Goal: Information Seeking & Learning: Find specific page/section

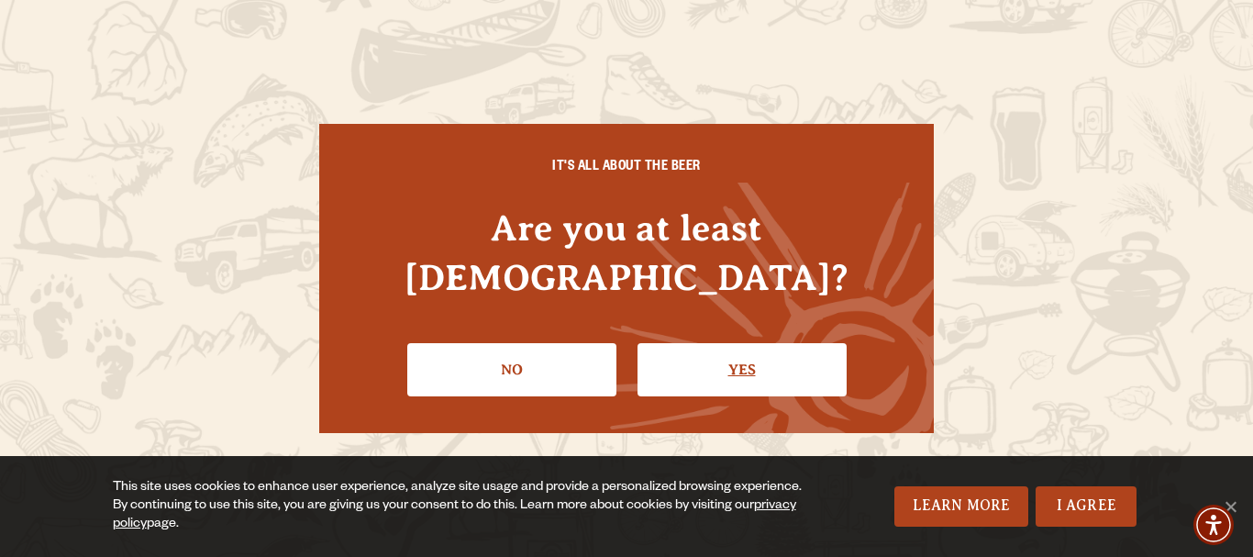
click at [705, 350] on link "Yes" at bounding box center [742, 369] width 209 height 53
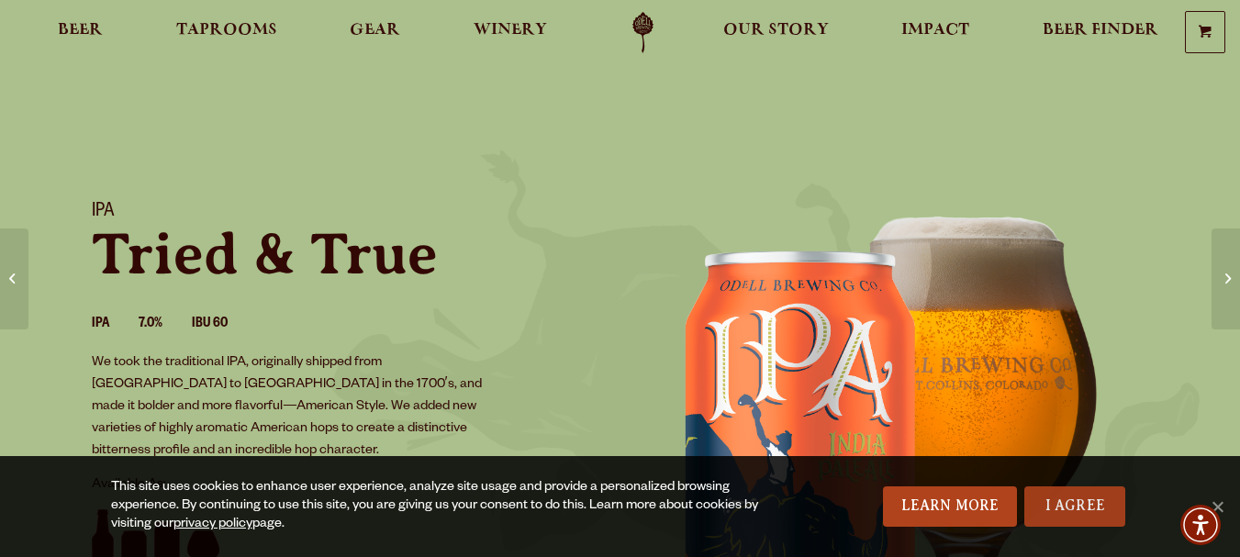
click at [1077, 513] on link "I Agree" at bounding box center [1074, 506] width 101 height 40
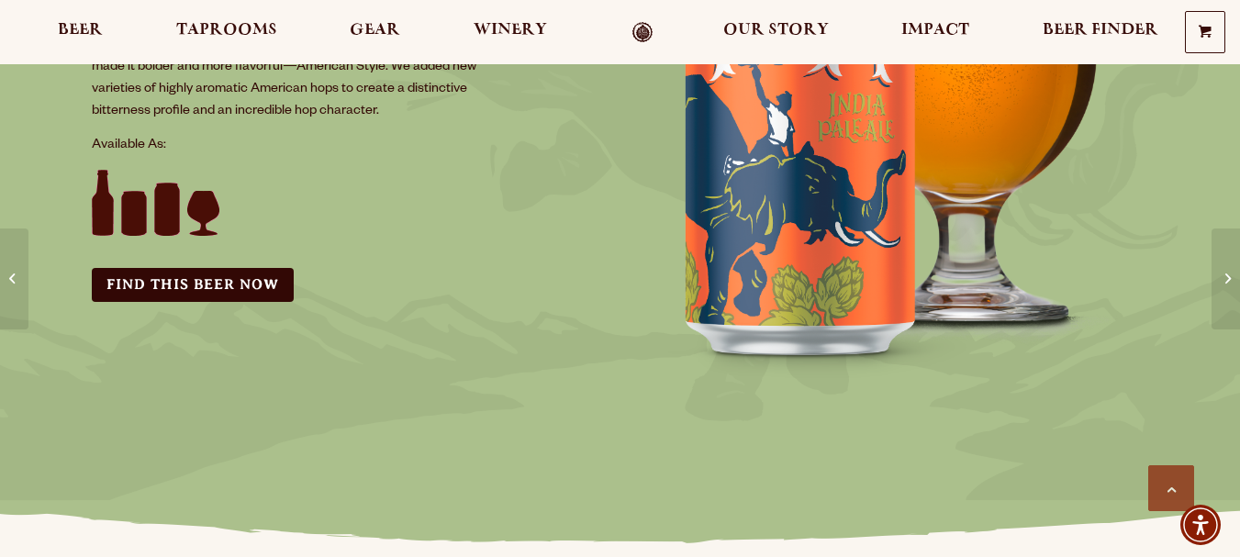
scroll to position [184, 0]
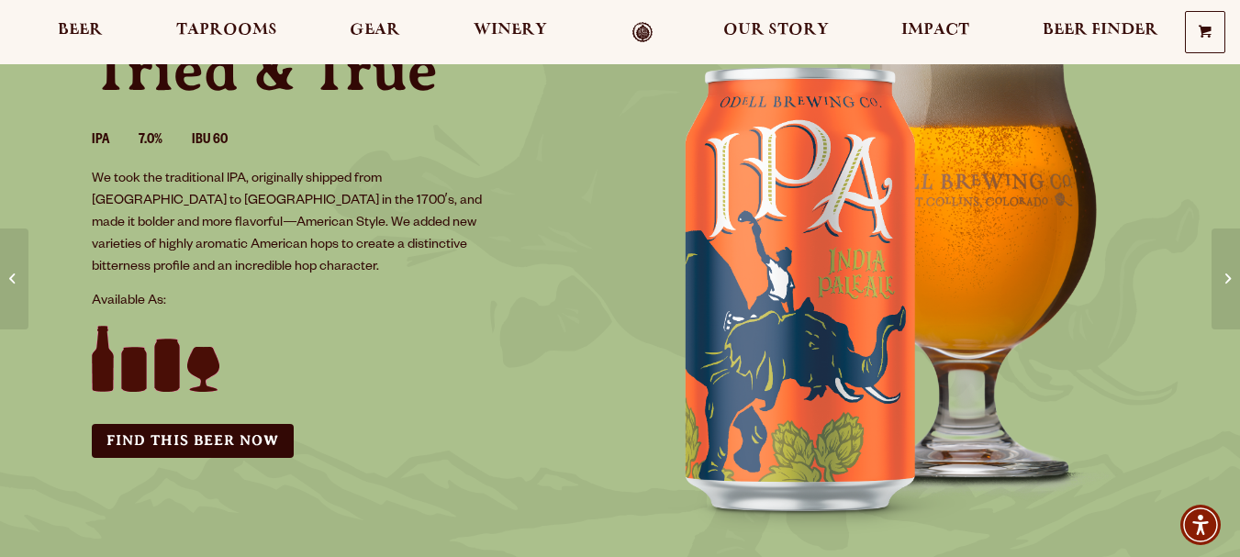
click at [102, 336] on img at bounding box center [156, 359] width 128 height 66
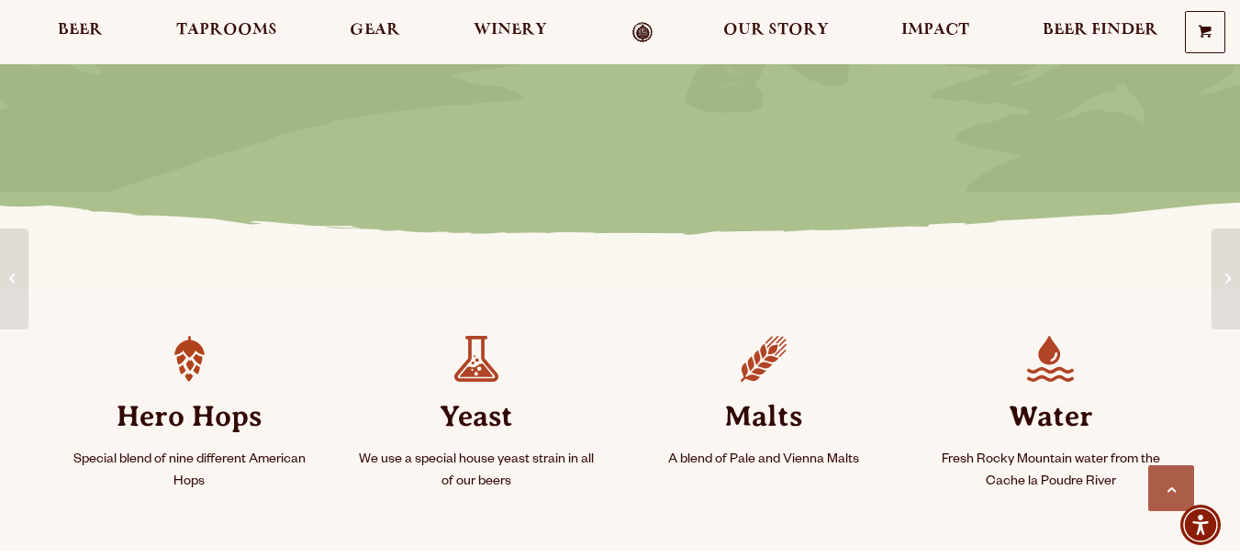
scroll to position [734, 0]
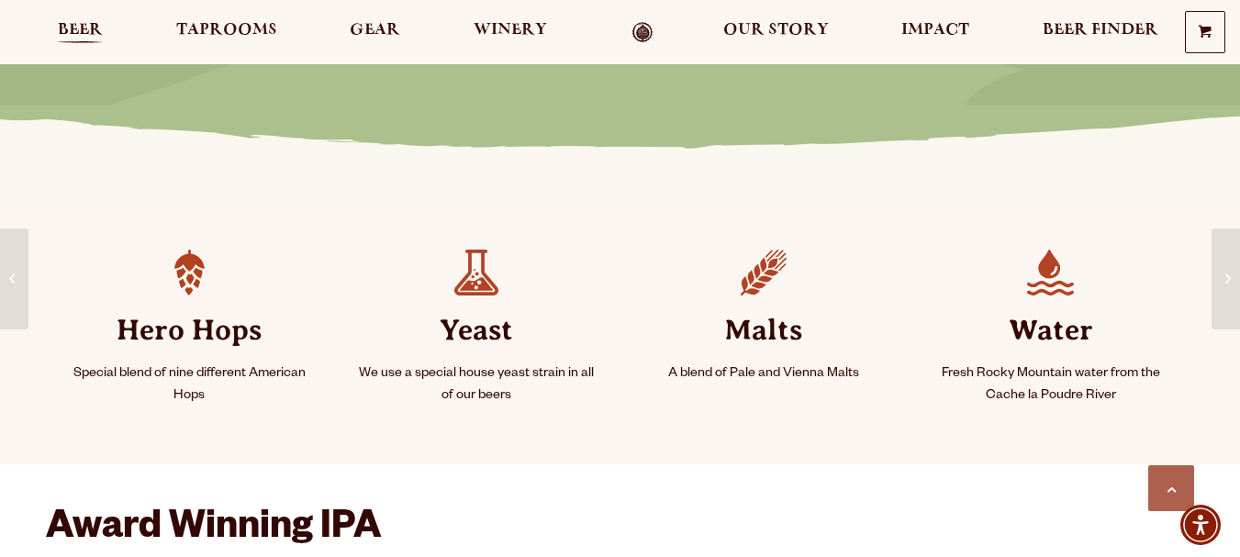
click at [86, 38] on span "Beer" at bounding box center [80, 30] width 45 height 15
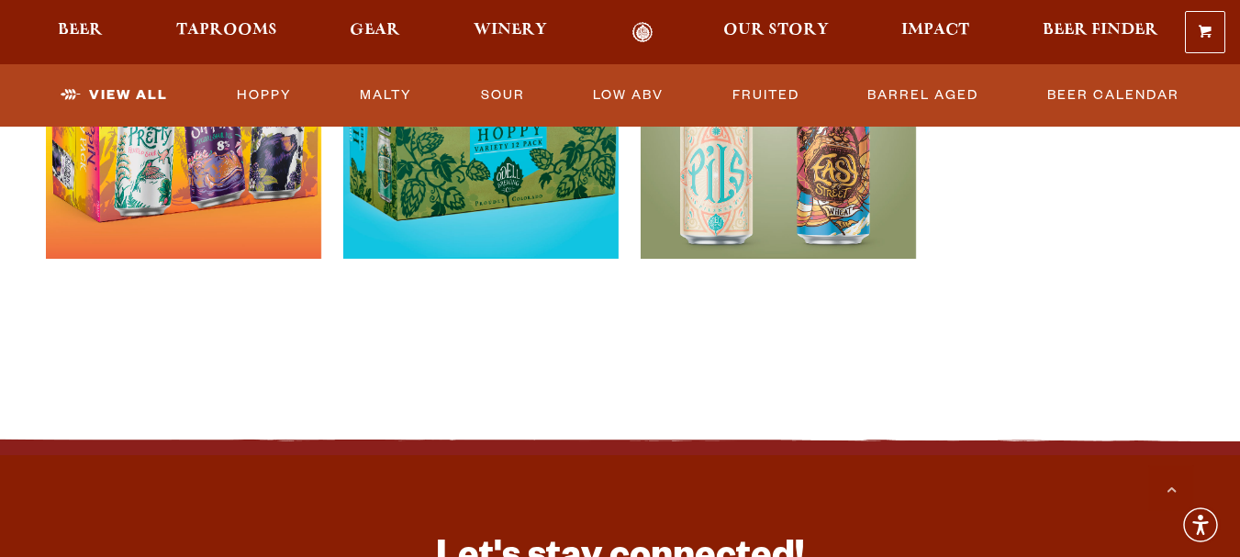
scroll to position [4038, 0]
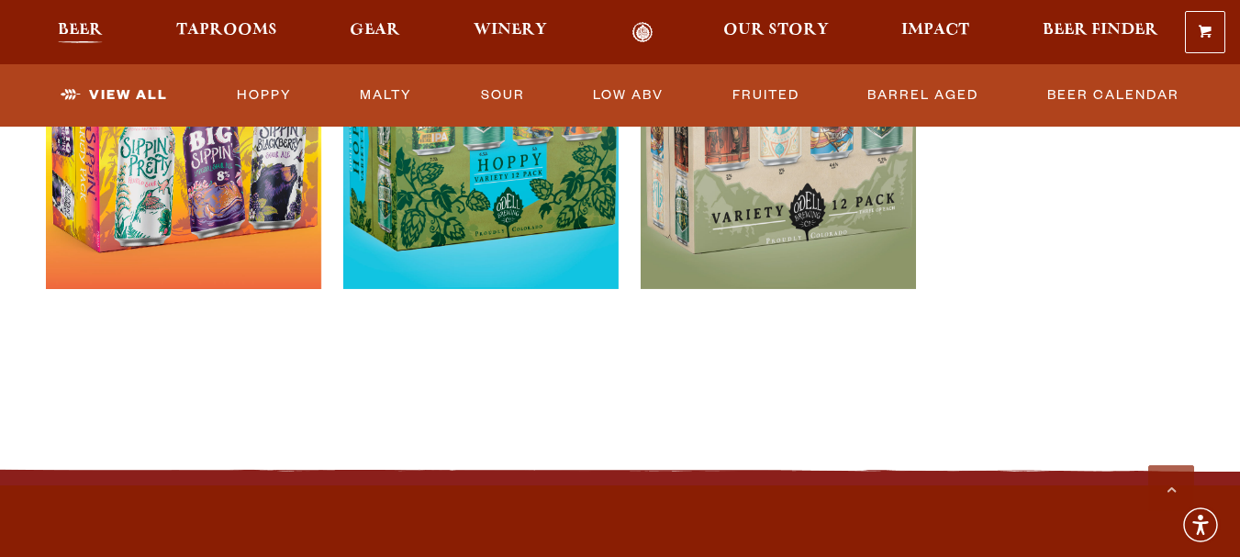
click at [93, 36] on span "Beer" at bounding box center [80, 30] width 45 height 15
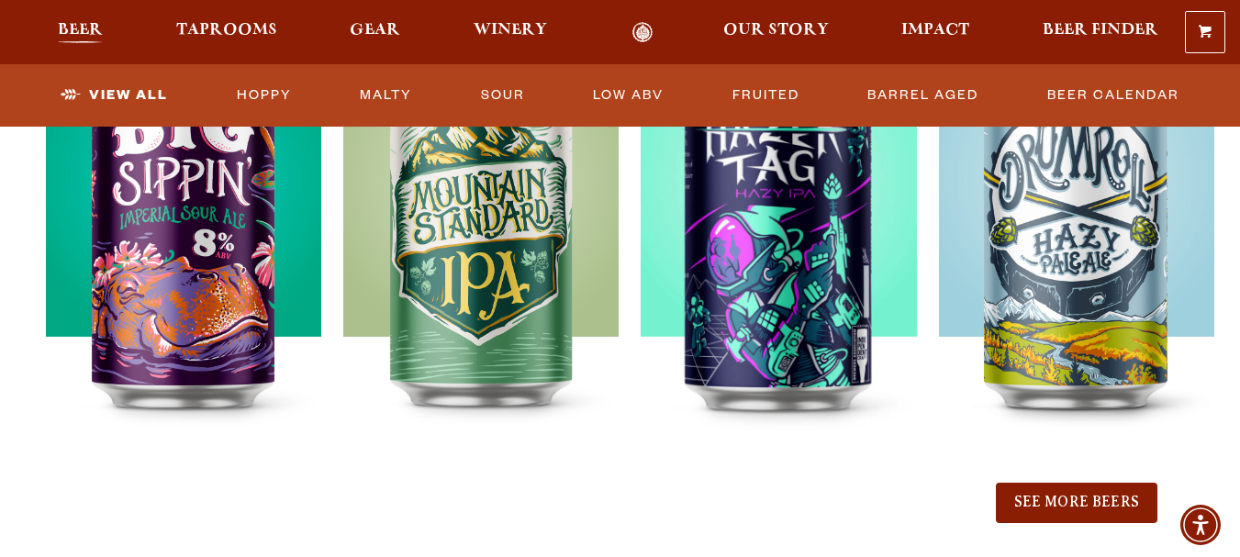
scroll to position [0, 0]
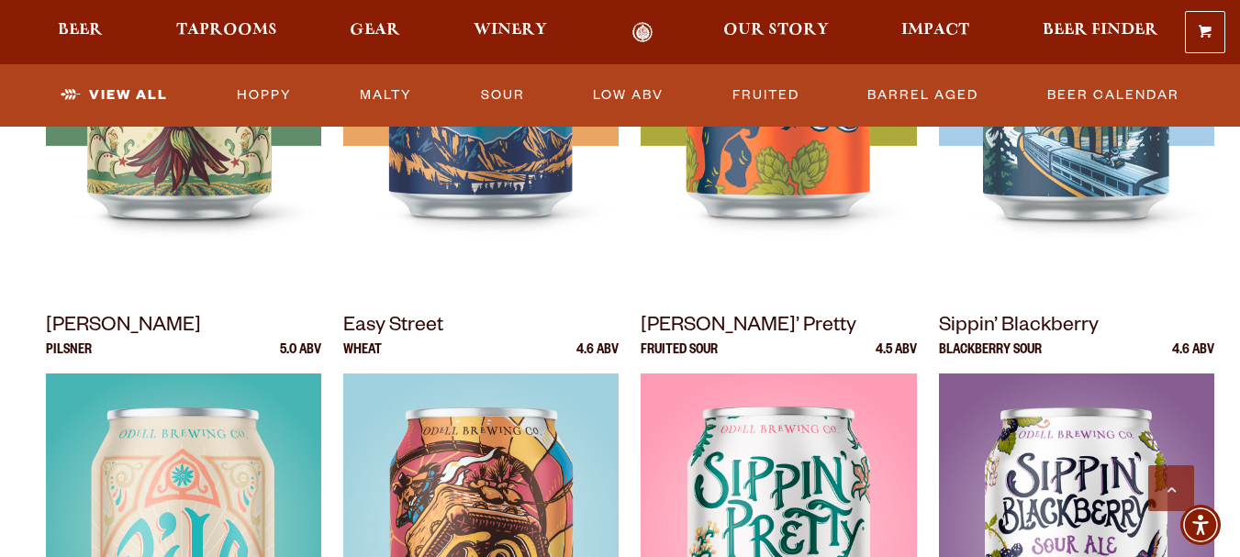
scroll to position [876, 0]
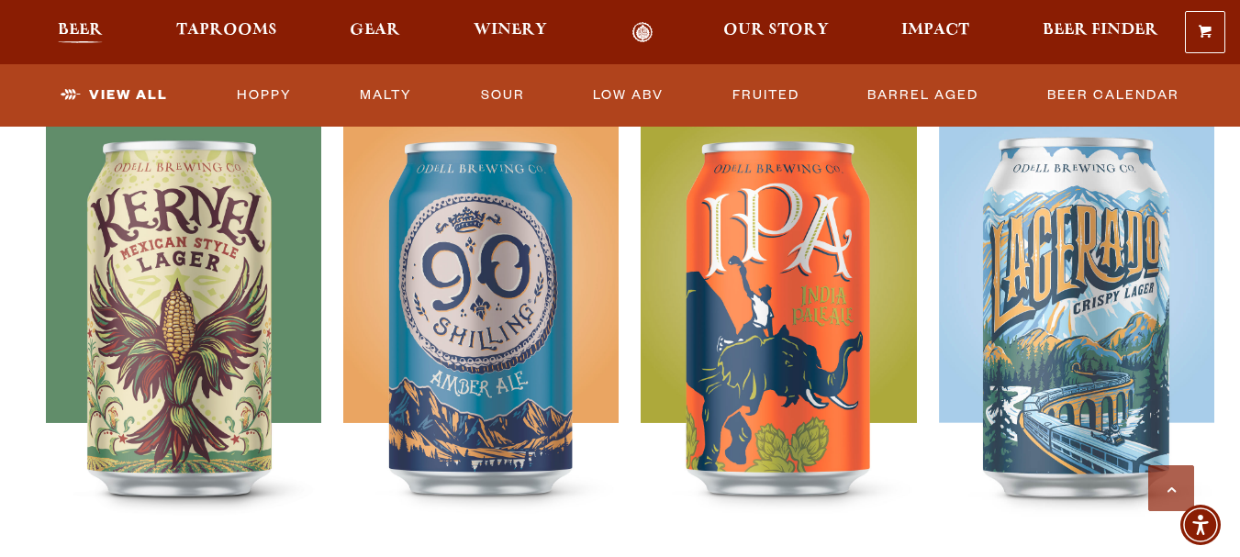
click at [84, 32] on span "Beer" at bounding box center [80, 30] width 45 height 15
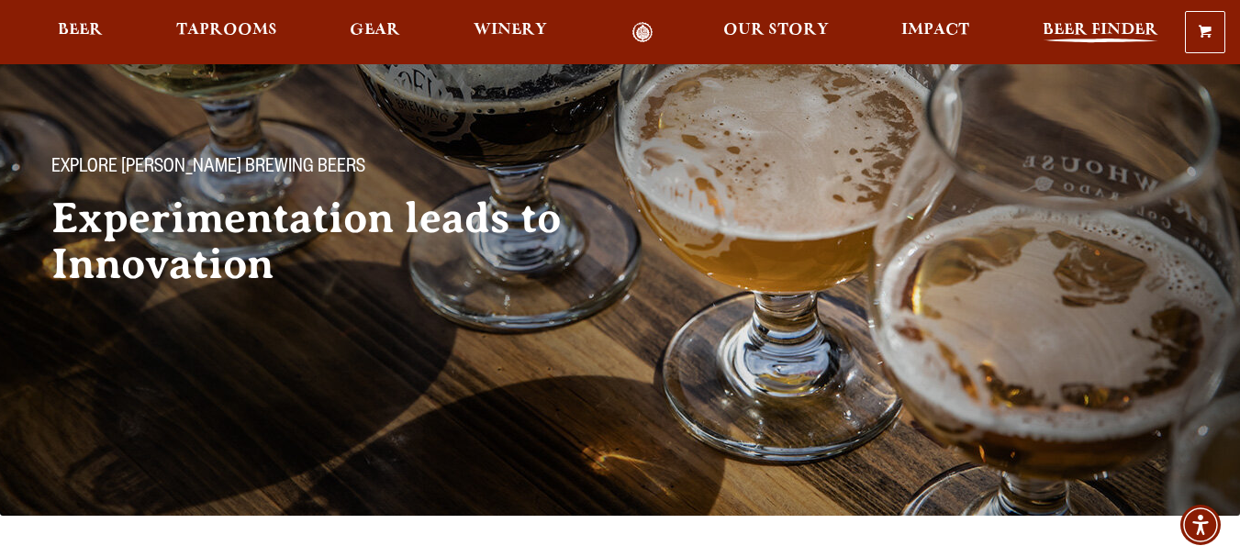
scroll to position [0, 0]
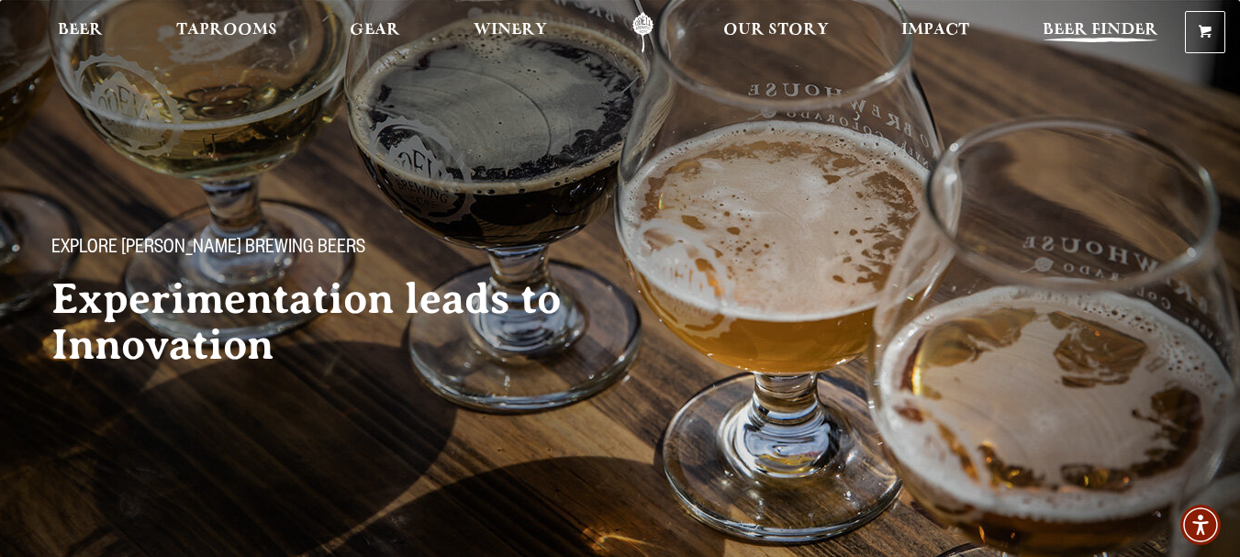
click at [1066, 37] on span "Beer Finder" at bounding box center [1100, 30] width 116 height 15
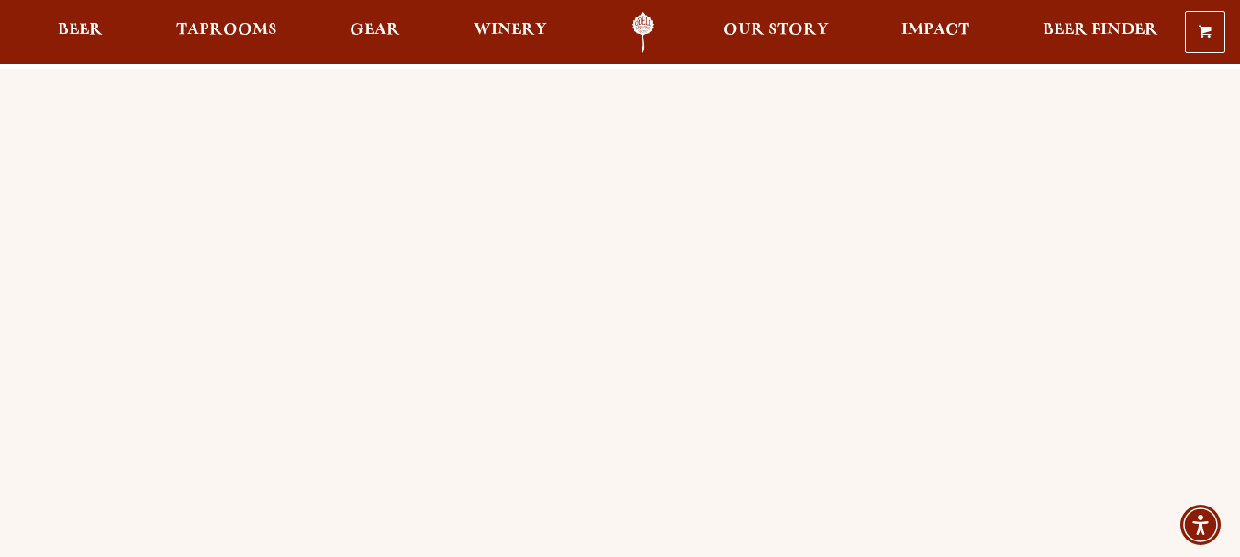
click at [130, 30] on ul "Beer Taprooms Gear Winery Our Story Impact Beer Finder Menu Menu" at bounding box center [608, 32] width 1124 height 41
click at [105, 24] on link "Beer" at bounding box center [80, 32] width 69 height 41
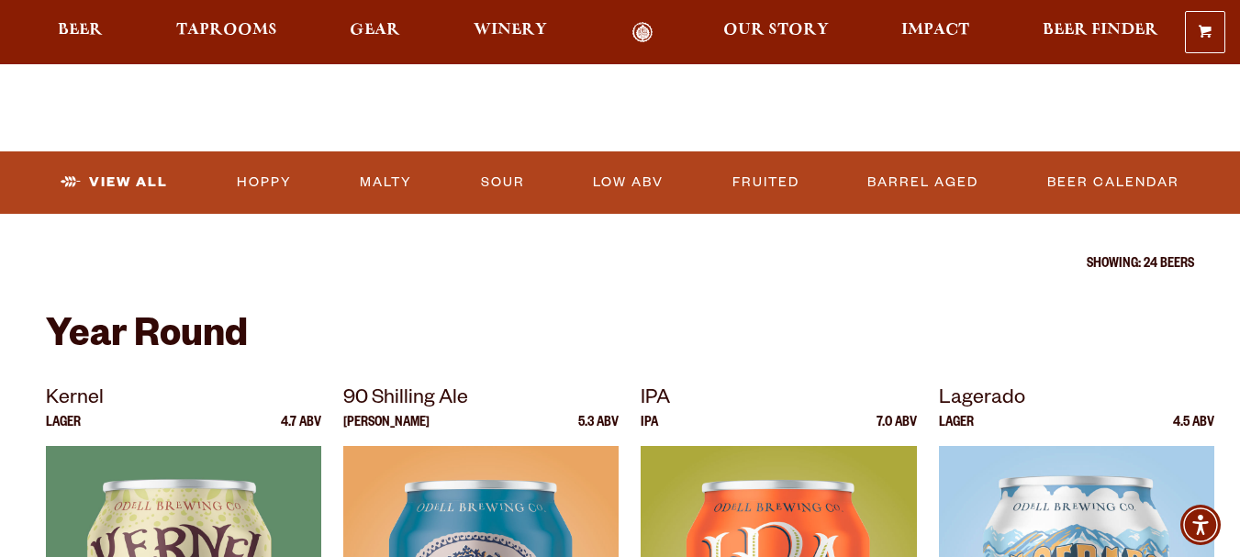
scroll to position [451, 0]
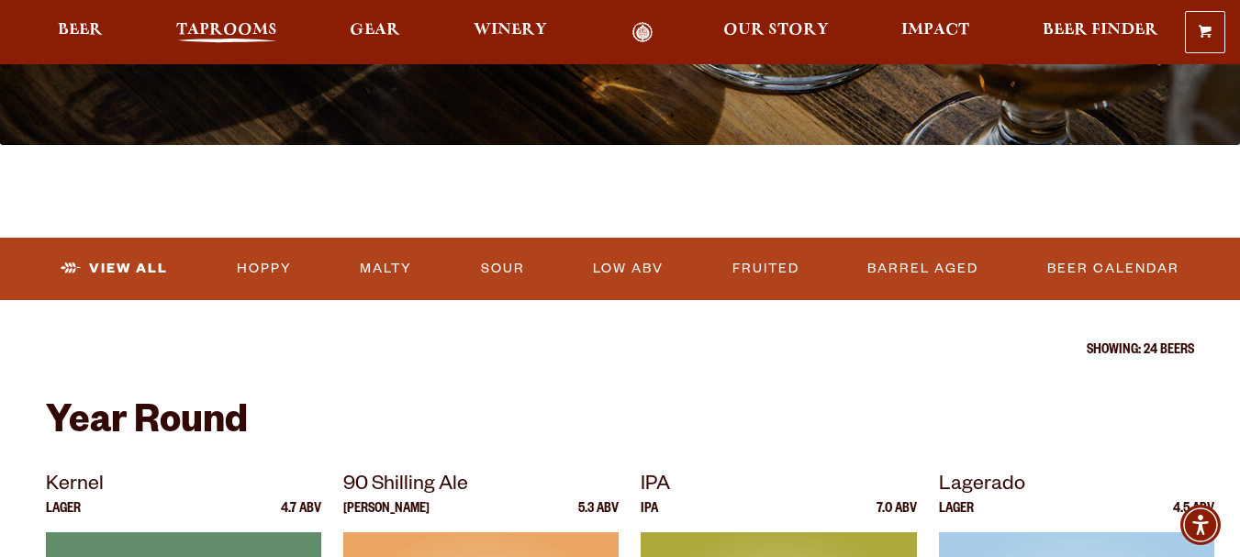
click at [234, 38] on span "Taprooms" at bounding box center [226, 30] width 101 height 15
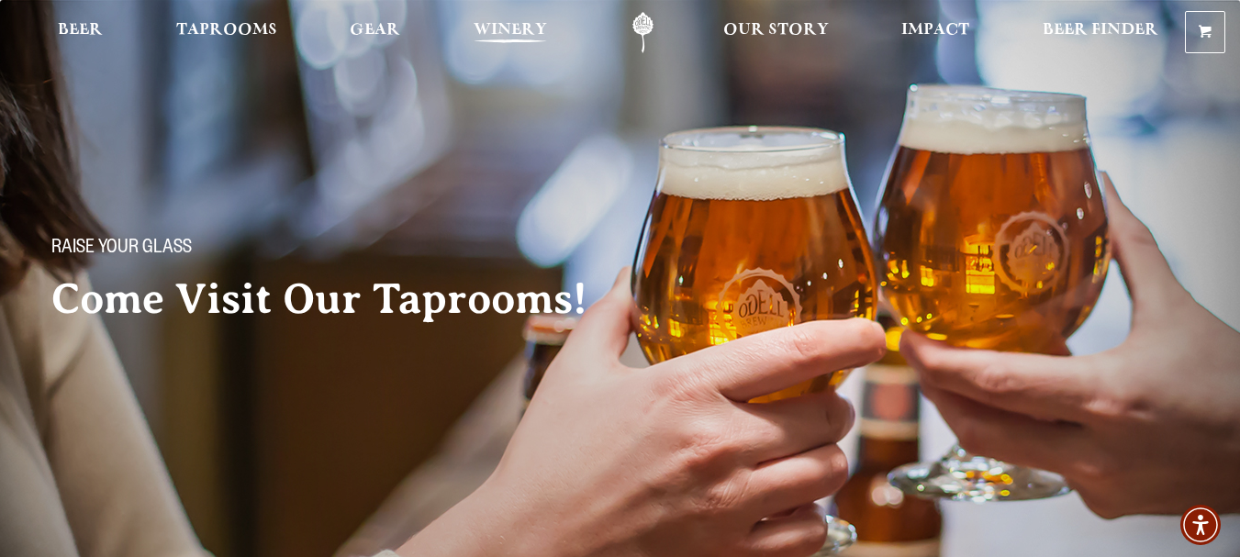
click at [523, 30] on span "Winery" at bounding box center [510, 30] width 73 height 15
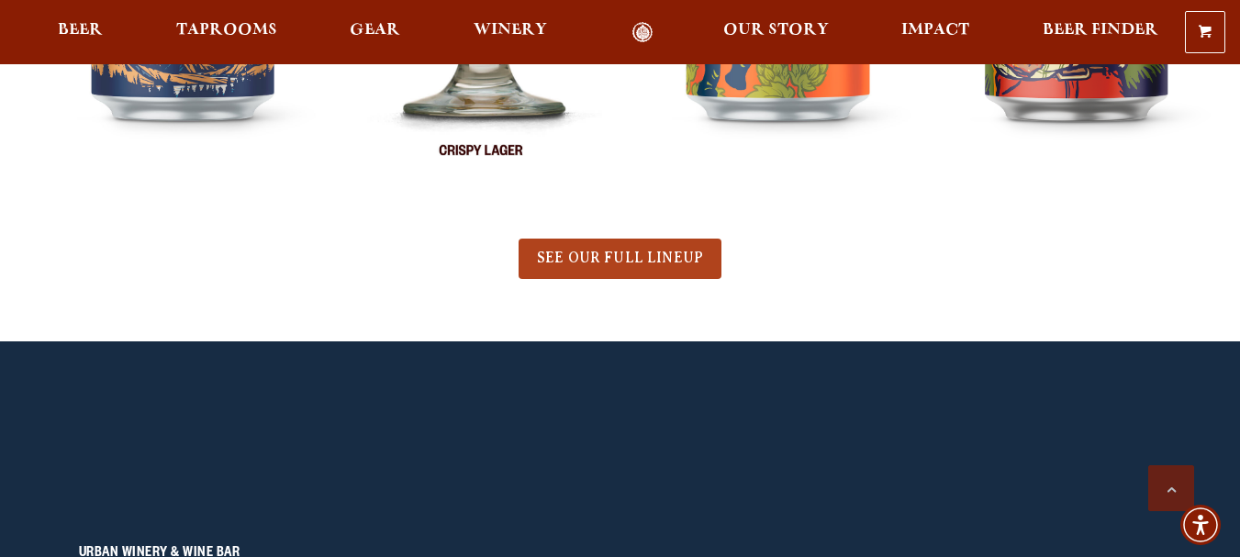
scroll to position [1193, 0]
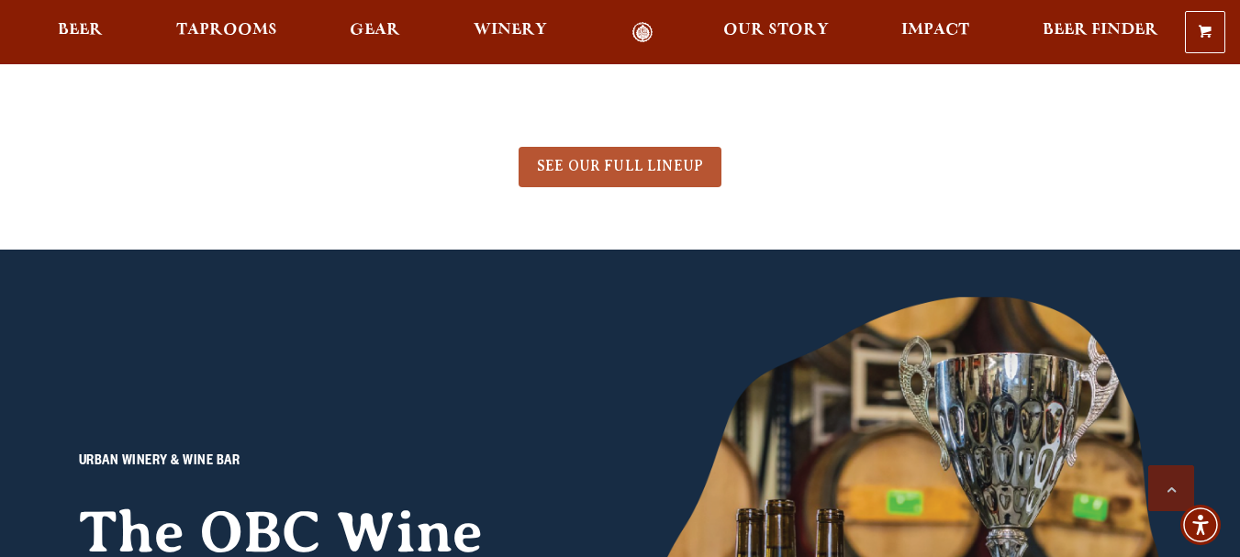
click at [598, 172] on span "SEE OUR FULL LINEUP" at bounding box center [620, 166] width 166 height 17
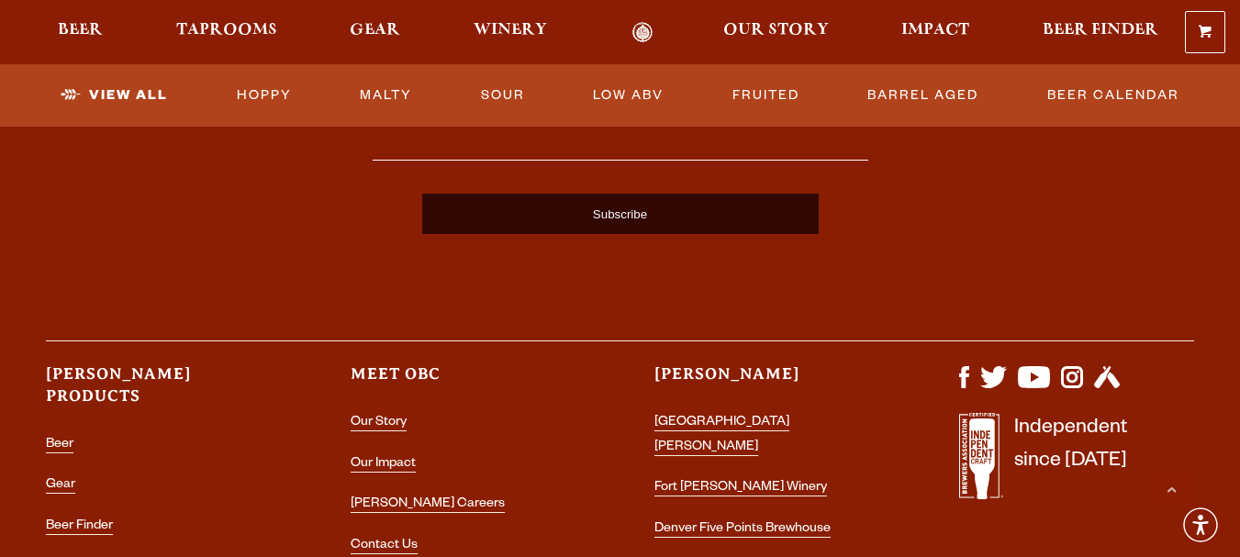
scroll to position [4680, 0]
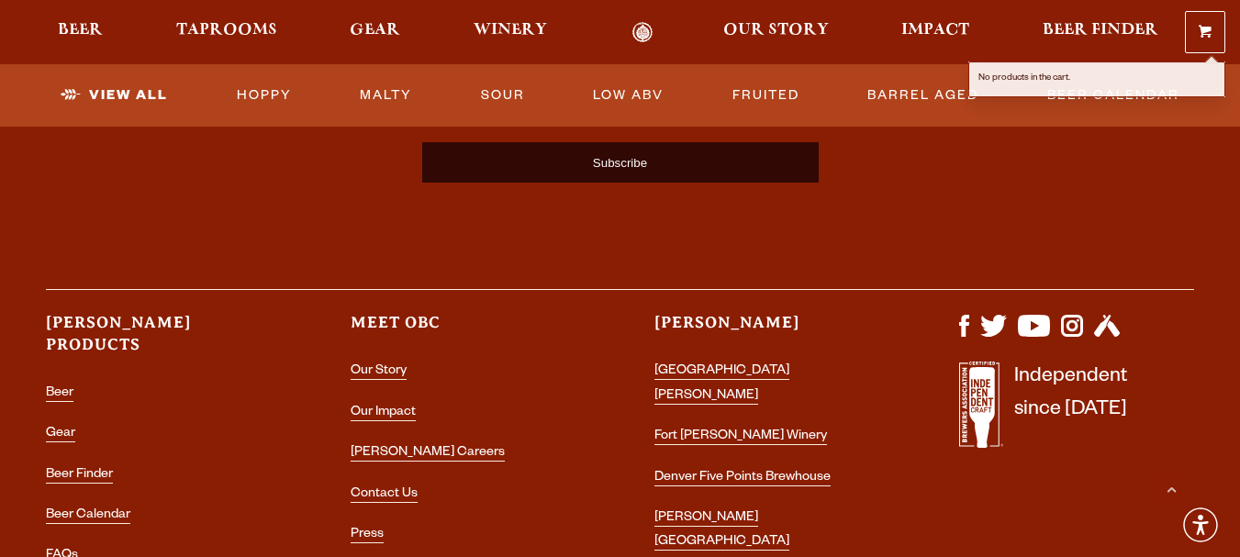
click at [1201, 44] on link "0 Shopping Cart" at bounding box center [1205, 32] width 39 height 40
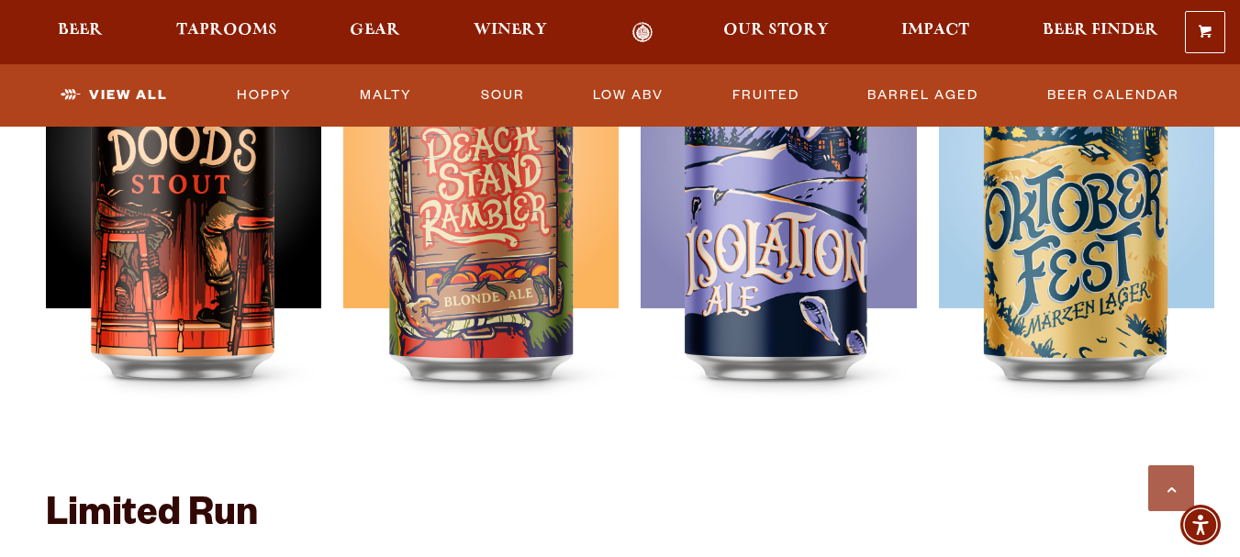
scroll to position [2478, 0]
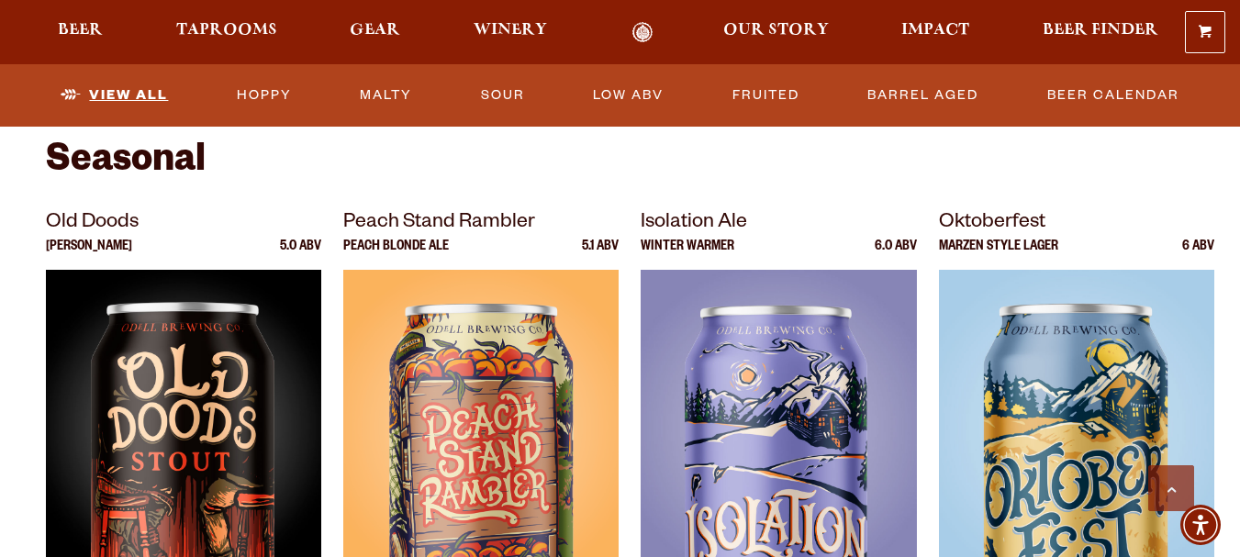
click at [114, 98] on link "View All" at bounding box center [114, 95] width 122 height 42
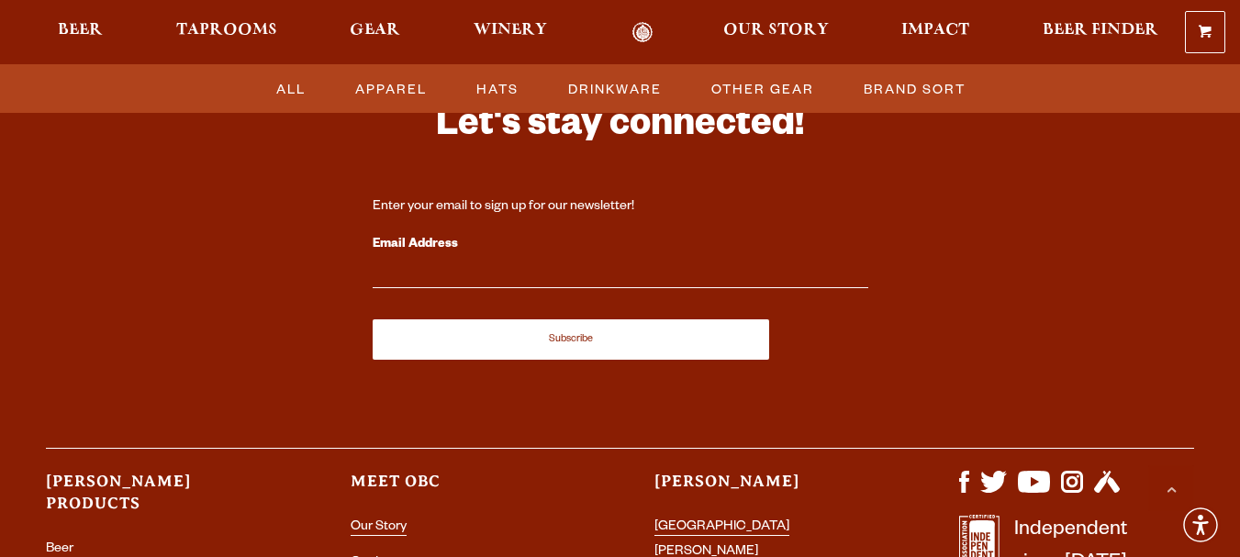
scroll to position [734, 0]
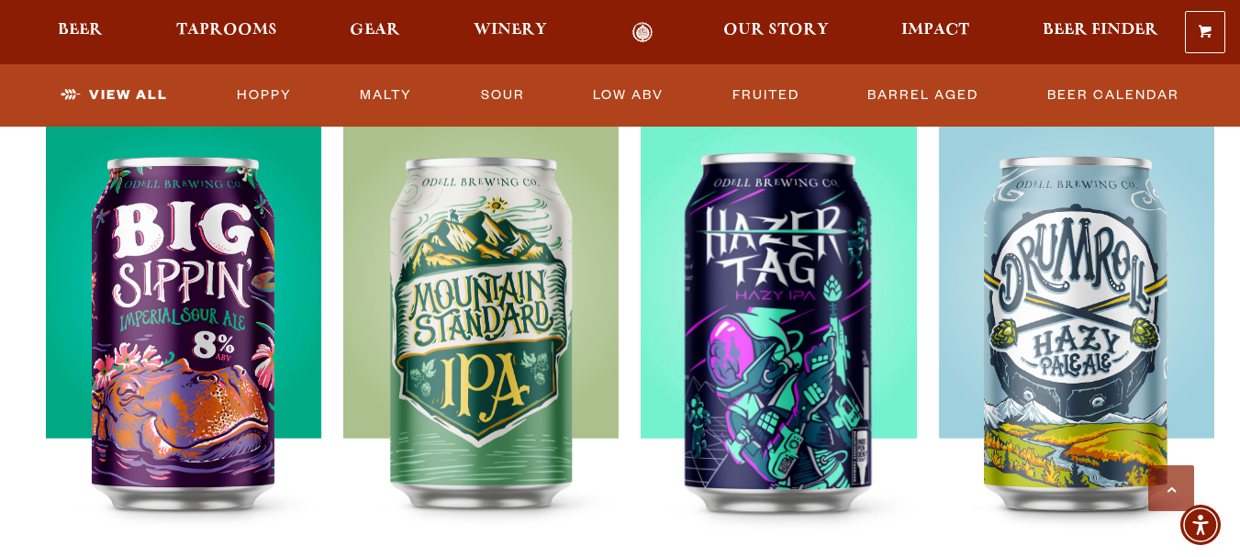
scroll to position [2294, 0]
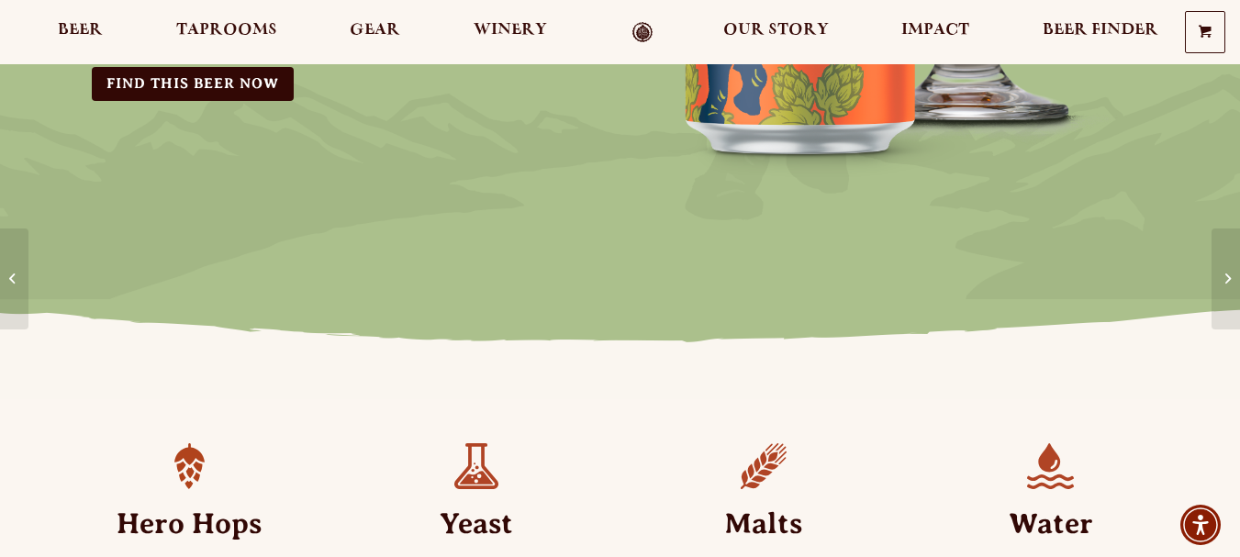
scroll to position [275, 0]
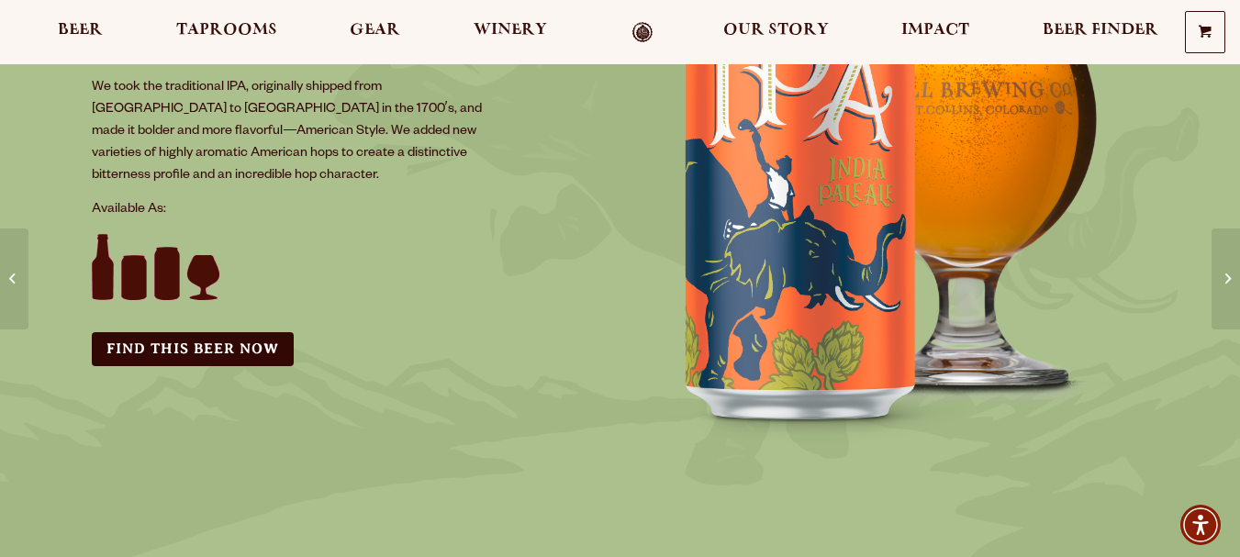
click at [96, 248] on img at bounding box center [156, 267] width 128 height 66
click at [227, 332] on link "Find this Beer Now" at bounding box center [193, 349] width 202 height 34
